Goal: Obtain resource: Obtain resource

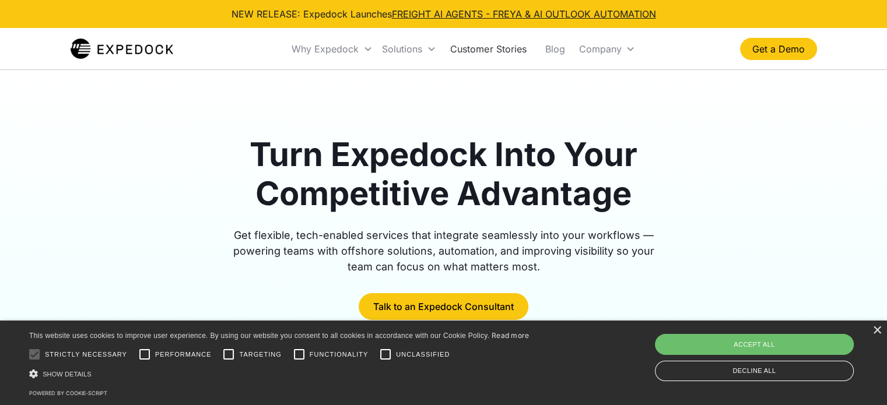
click at [493, 48] on link "Customer Stories" at bounding box center [488, 49] width 94 height 40
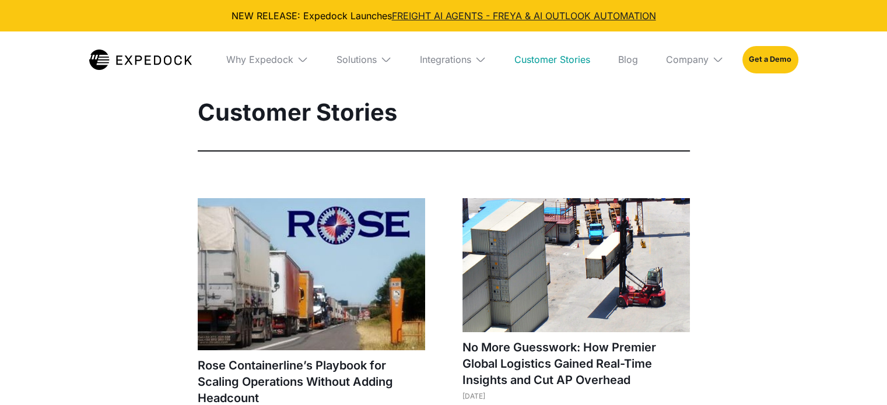
click at [357, 265] on img at bounding box center [311, 274] width 227 height 152
select select
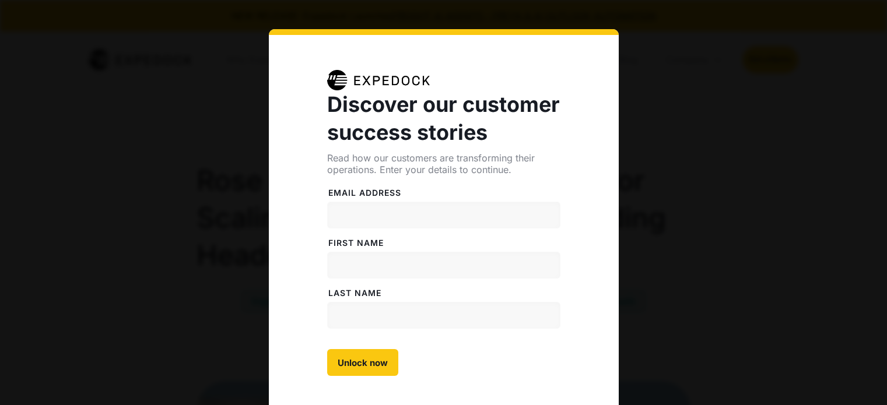
select select
click at [373, 216] on input "Email address" at bounding box center [443, 215] width 233 height 27
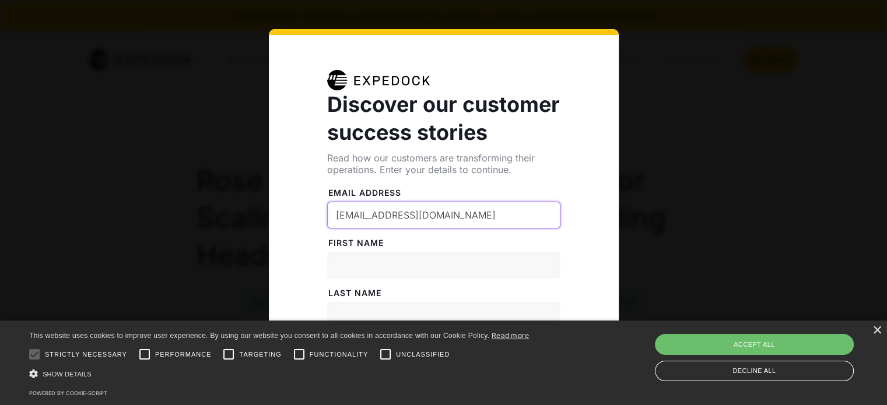
type input "[EMAIL_ADDRESS][DOMAIN_NAME]"
type input "M"
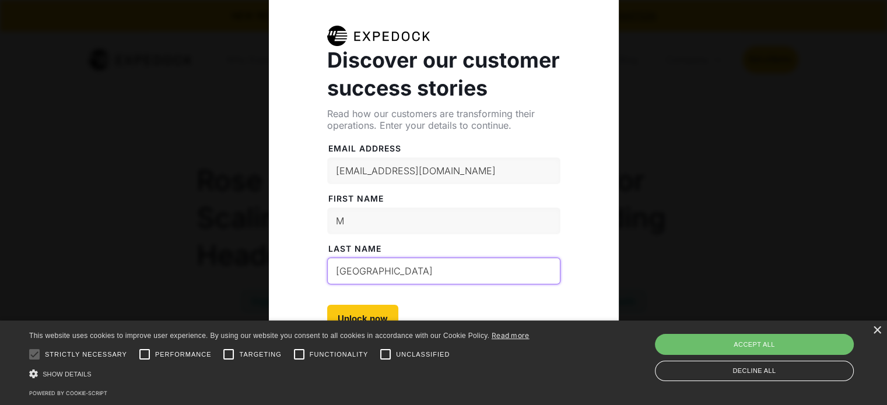
scroll to position [96, 0]
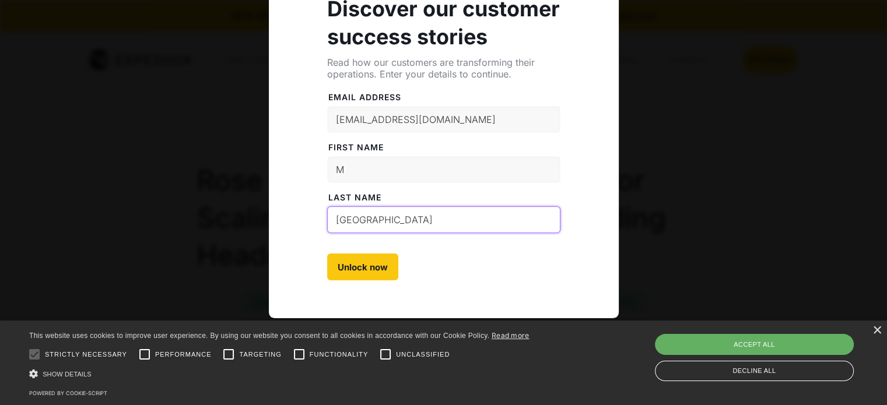
type input "[GEOGRAPHIC_DATA]"
click at [813, 344] on div "Accept all" at bounding box center [754, 344] width 199 height 21
checkbox input "true"
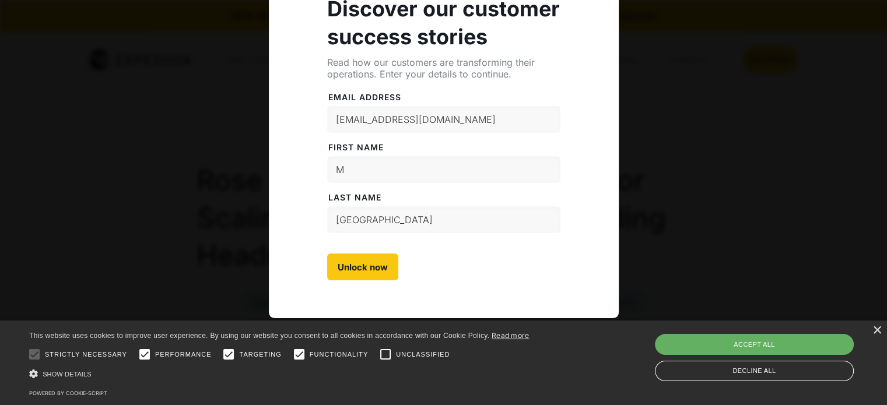
checkbox input "true"
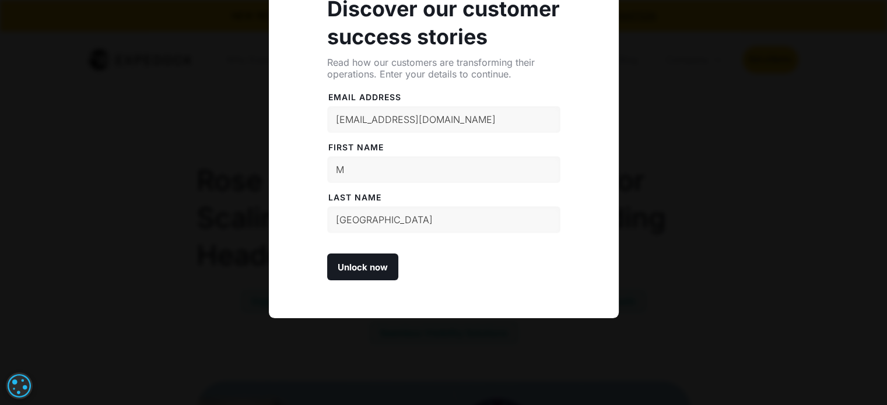
click at [362, 265] on input "Unlock now" at bounding box center [362, 267] width 71 height 27
type input "Please wait..."
